Goal: Information Seeking & Learning: Check status

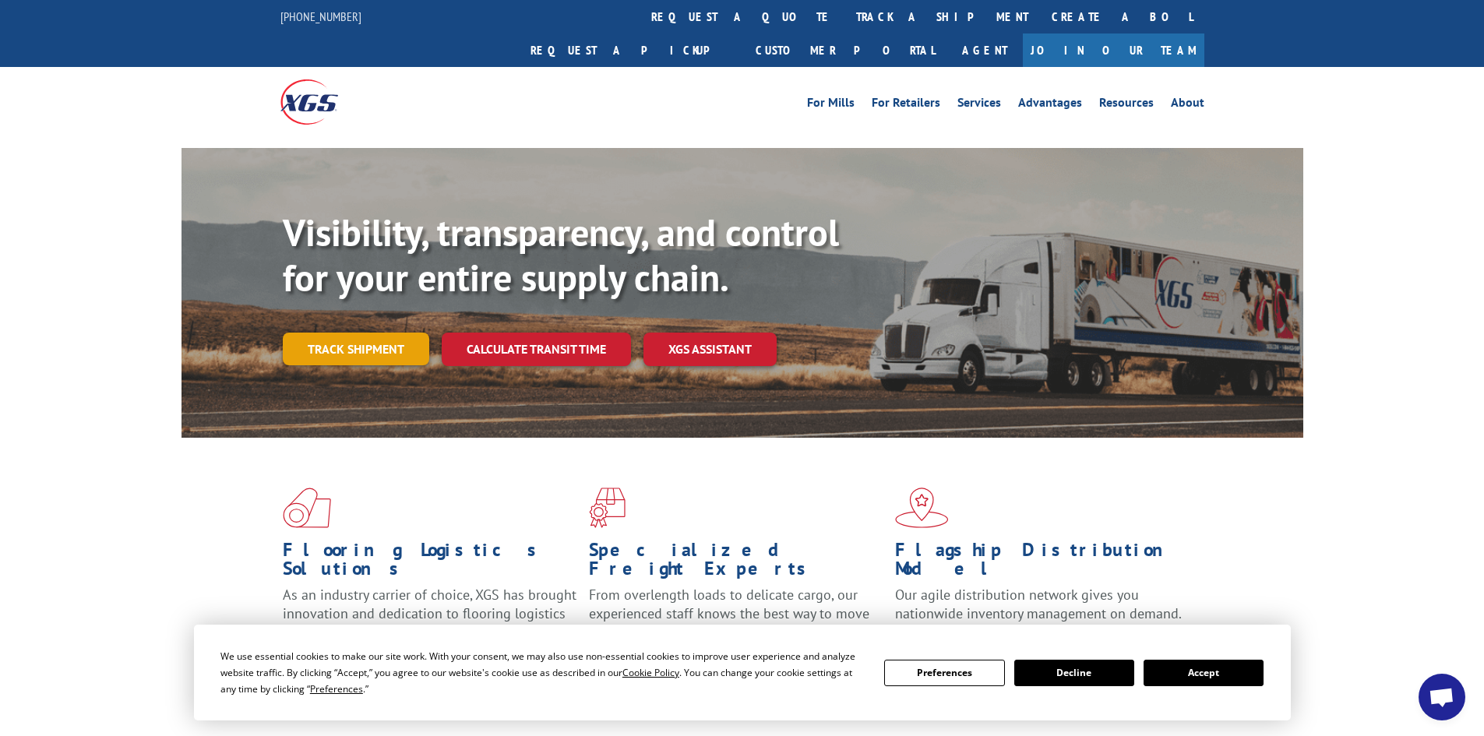
click at [335, 333] on link "Track shipment" at bounding box center [356, 349] width 146 height 33
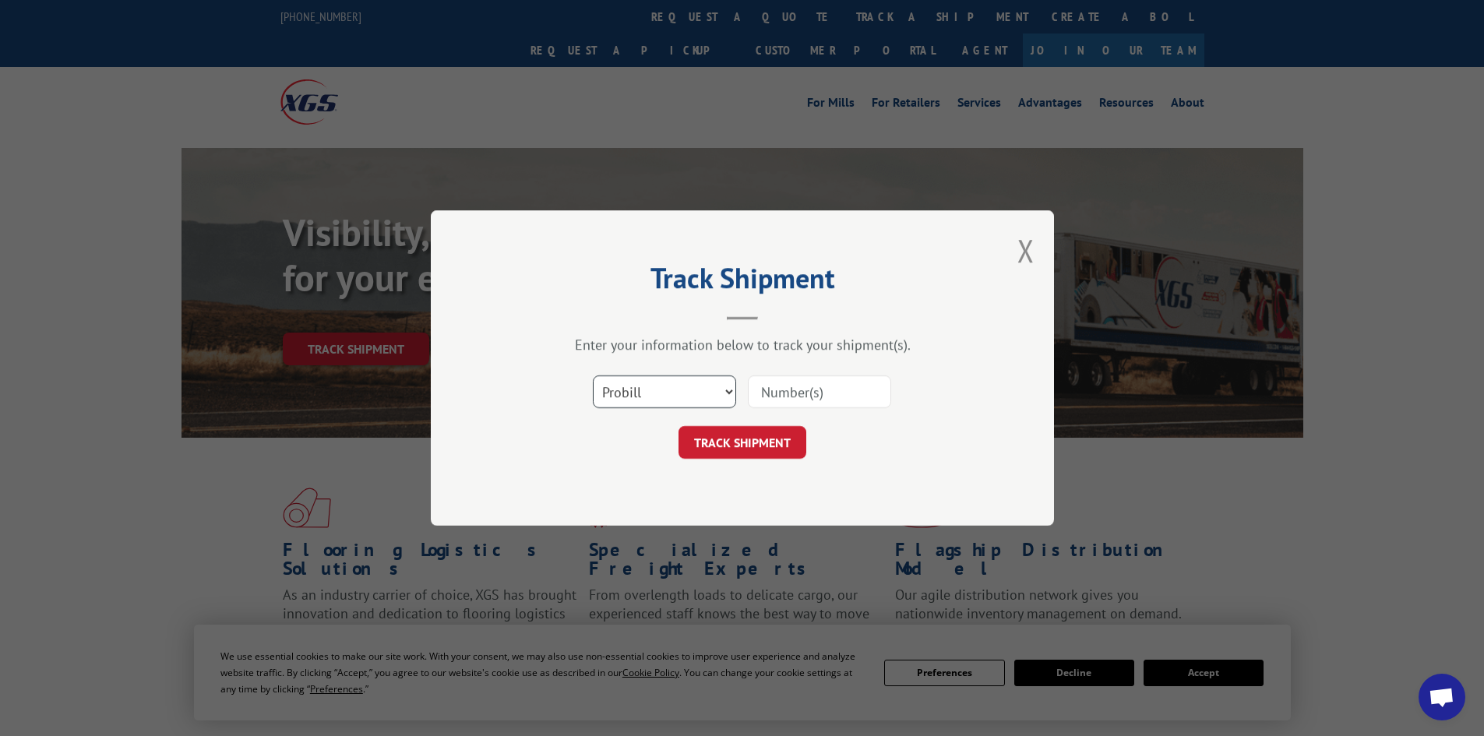
click at [625, 395] on select "Select category... Probill BOL PO" at bounding box center [664, 392] width 143 height 33
select select "bol"
click at [593, 376] on select "Select category... Probill BOL PO" at bounding box center [664, 392] width 143 height 33
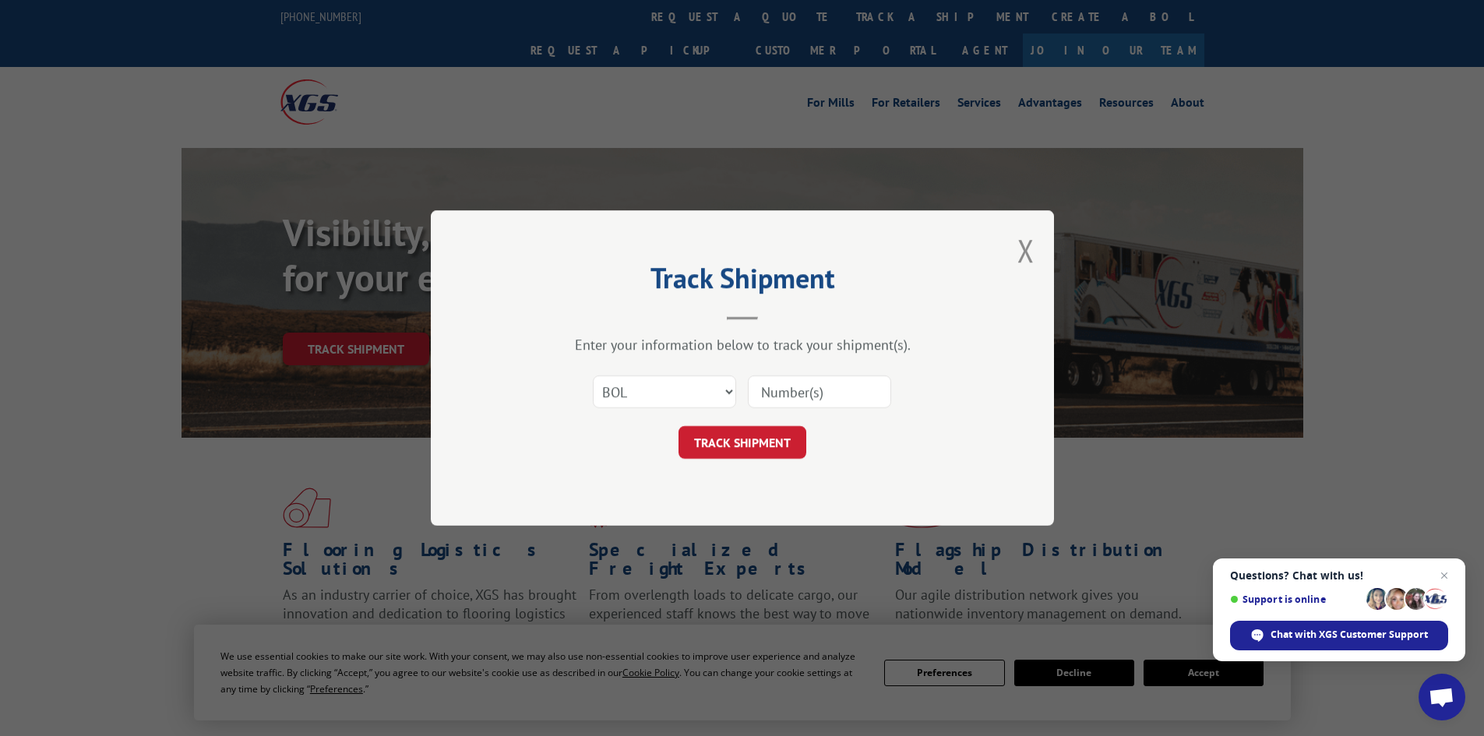
click at [805, 390] on input at bounding box center [819, 392] width 143 height 33
paste input "5675330"
type input "5675330"
click at [771, 443] on button "TRACK SHIPMENT" at bounding box center [743, 442] width 128 height 33
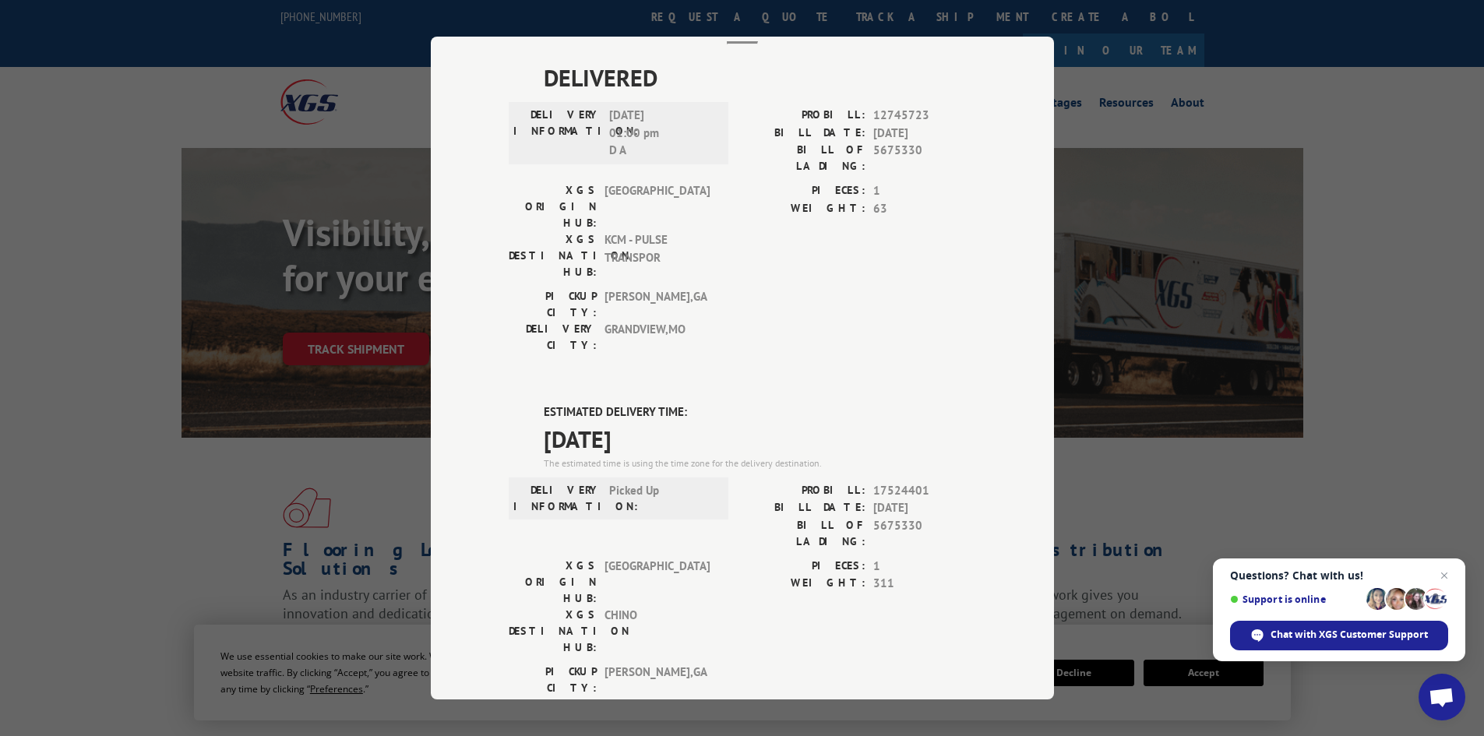
scroll to position [78, 0]
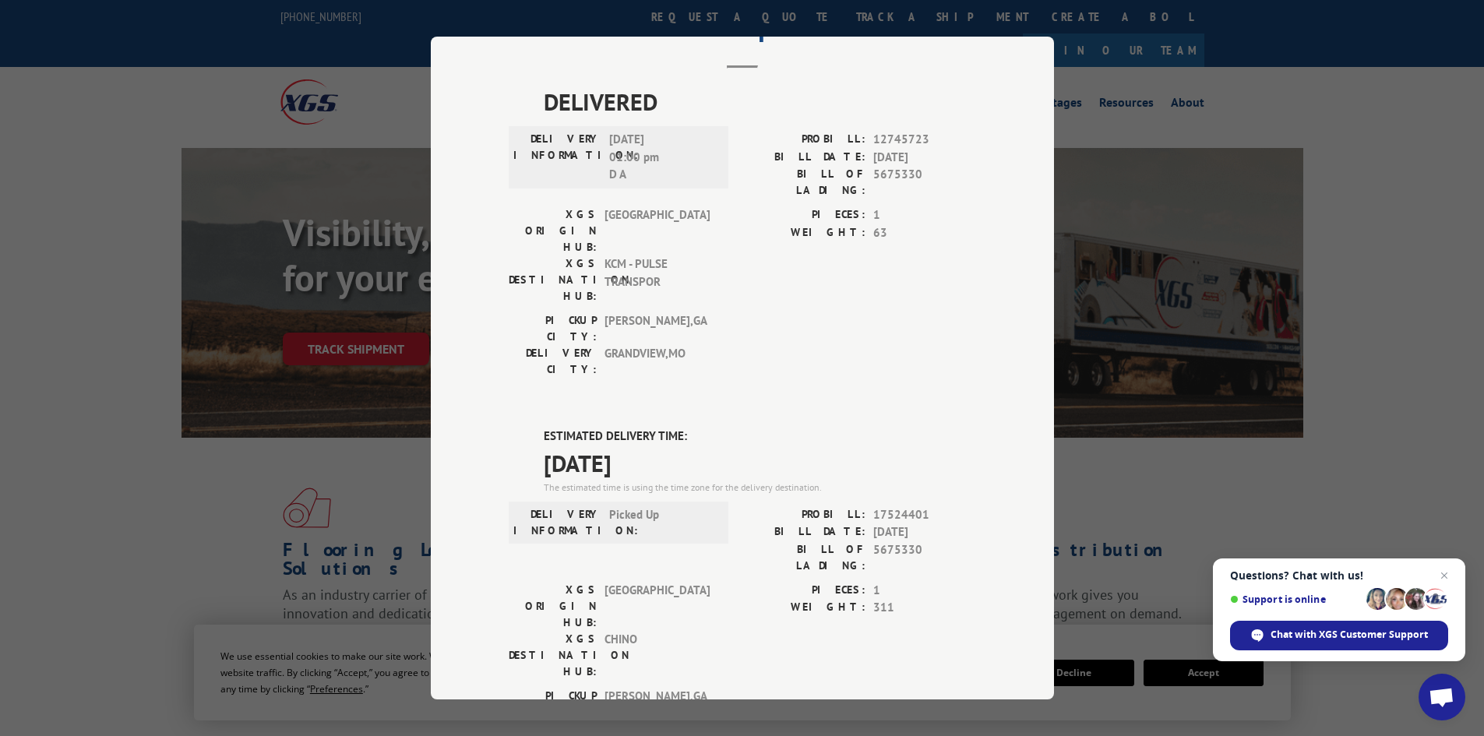
drag, startPoint x: 657, startPoint y: 376, endPoint x: 519, endPoint y: 357, distance: 139.2
click at [519, 428] on div "ESTIMATED DELIVERY TIME: [DATE] The estimated time is using the time zone for t…" at bounding box center [743, 708] width 468 height 560
copy div "ESTIMATED DELIVERY TIME: [DATE]"
